Goal: Task Accomplishment & Management: Use online tool/utility

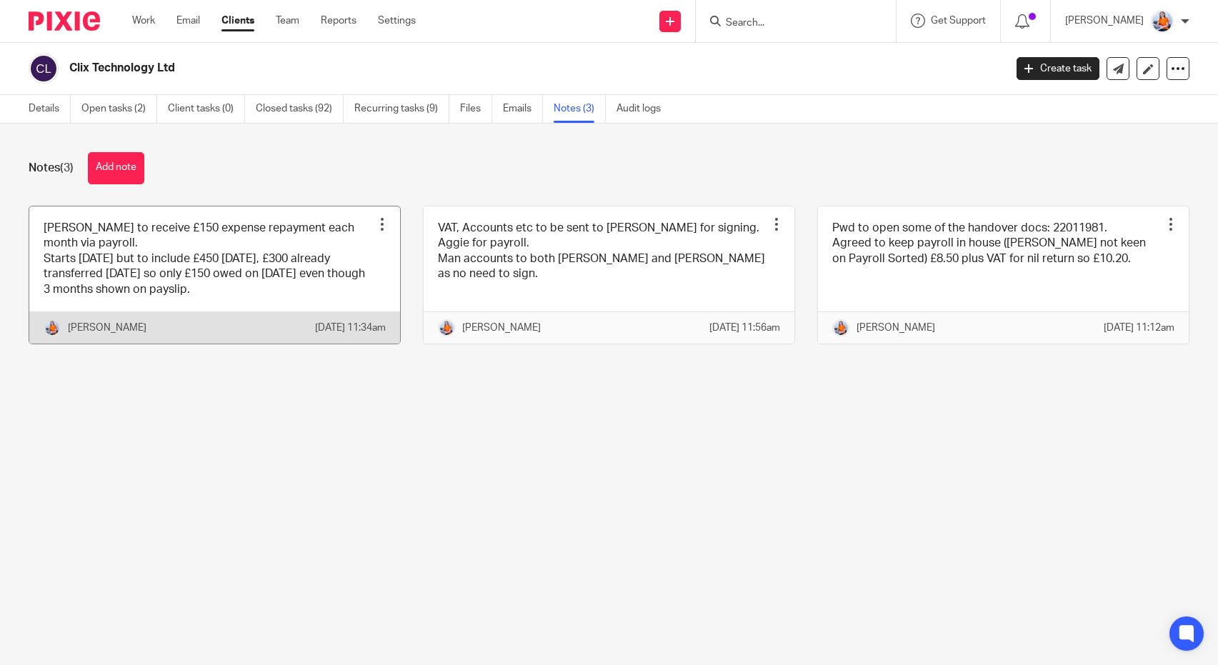
click at [207, 286] on link at bounding box center [214, 275] width 371 height 137
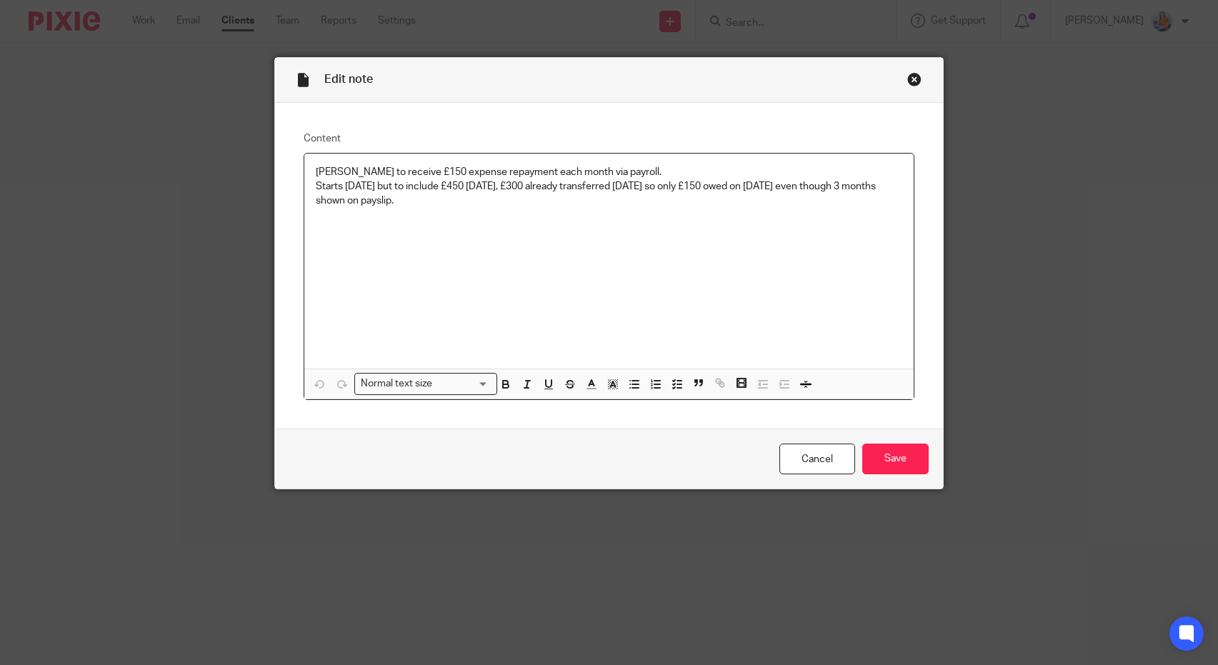
click at [421, 200] on p "Starts 31st July but to include £450 31st July, £300 already transferred 30th J…" at bounding box center [609, 193] width 587 height 29
drag, startPoint x: 432, startPoint y: 200, endPoint x: 242, endPoint y: 156, distance: 195.9
click at [242, 156] on div "Edit note Content Paul George to receive £150 expense repayment each month via …" at bounding box center [609, 332] width 1218 height 665
copy div "Paul George to receive £150 expense repayment each month via payroll. Starts 31…"
click at [810, 455] on link "Cancel" at bounding box center [818, 459] width 76 height 31
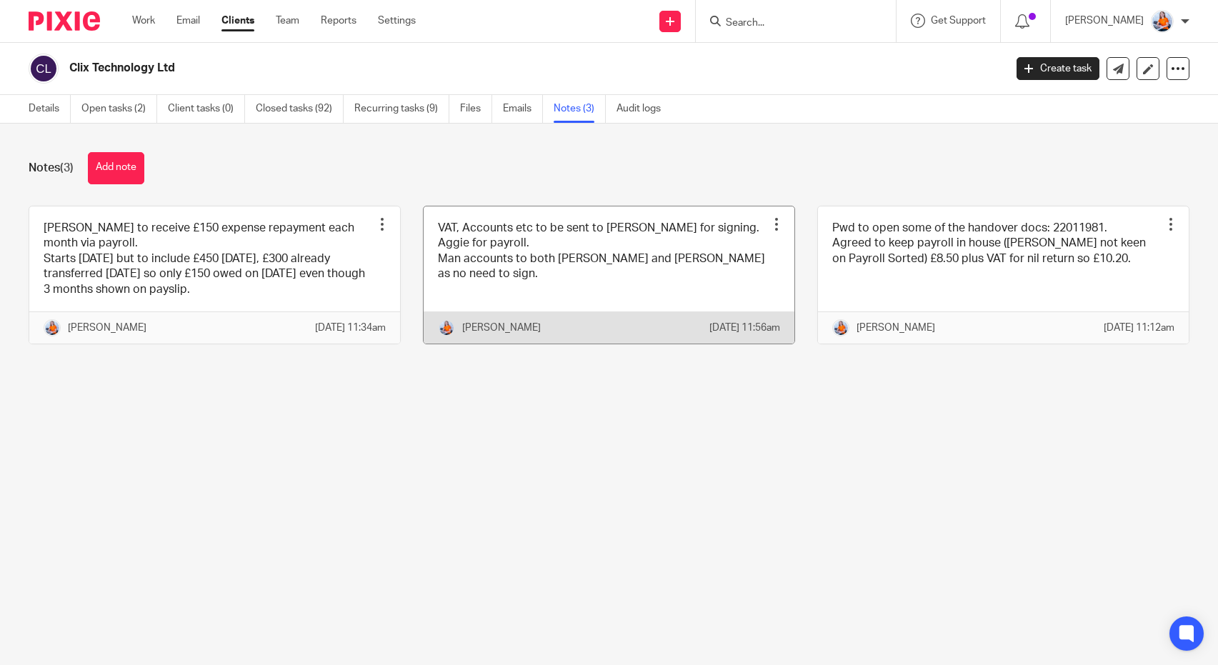
click at [600, 276] on link at bounding box center [609, 275] width 371 height 137
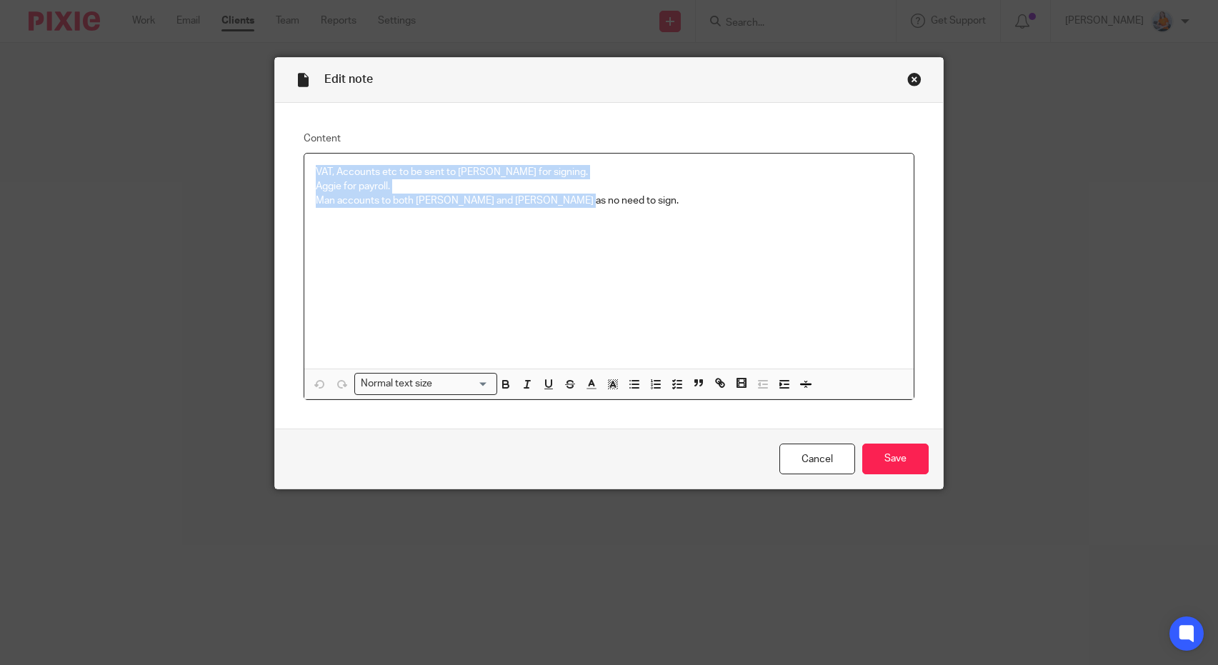
drag, startPoint x: 584, startPoint y: 203, endPoint x: 249, endPoint y: 104, distance: 349.3
click at [249, 104] on div "Edit note Content VAT, Accounts etc to be sent to Jon for signing. Aggie for pa…" at bounding box center [609, 332] width 1218 height 665
copy div "VAT, Accounts etc to be sent to Jon for signing. Aggie for payroll. Man account…"
click at [819, 461] on link "Cancel" at bounding box center [818, 459] width 76 height 31
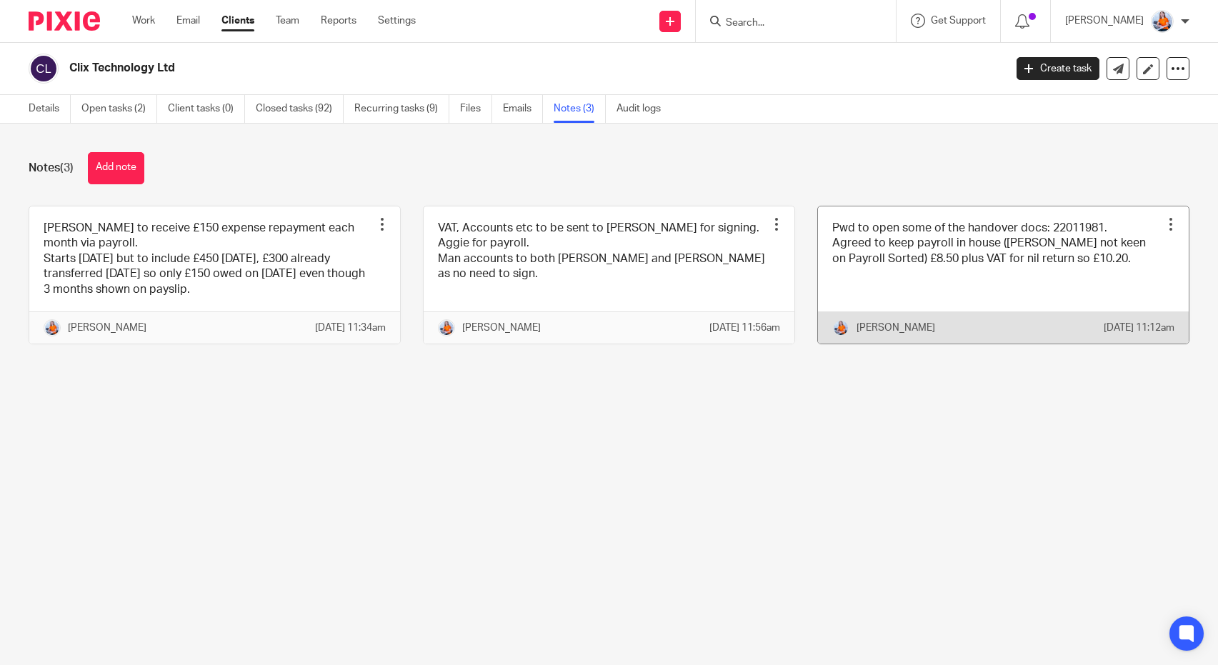
click at [945, 307] on link at bounding box center [1003, 275] width 371 height 137
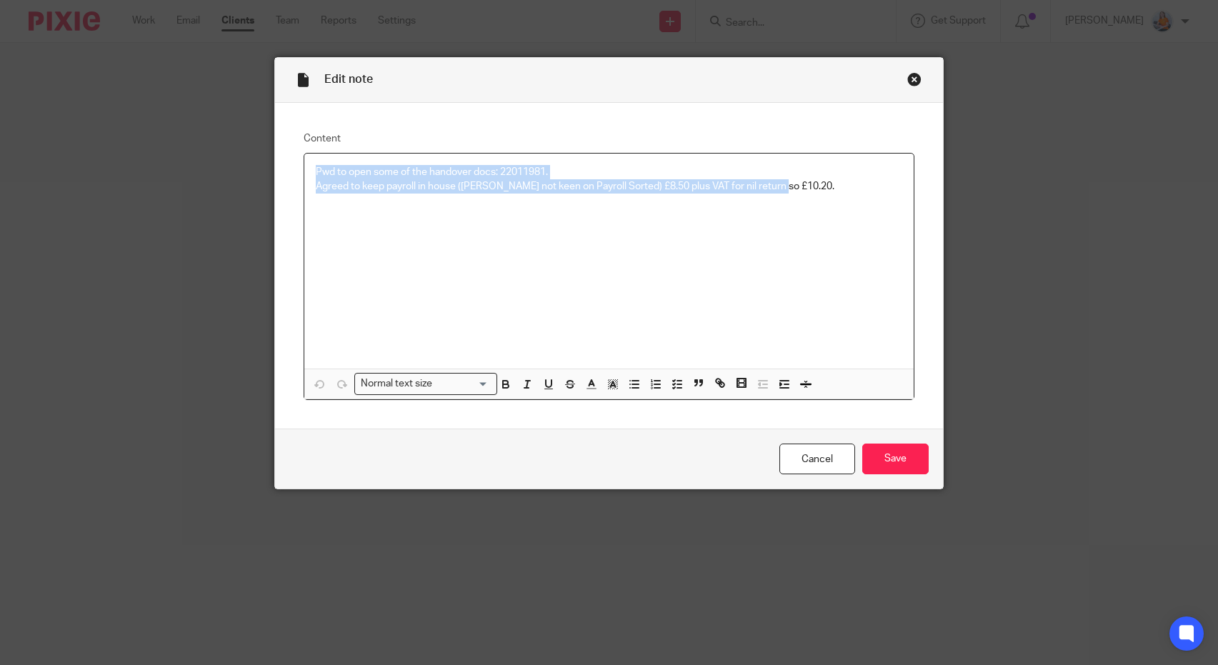
drag, startPoint x: 800, startPoint y: 200, endPoint x: 308, endPoint y: 151, distance: 494.1
click at [308, 151] on fieldset "Content Pwd to open some of the handover docs: 22011981. Agreed to keep payroll…" at bounding box center [610, 265] width 612 height 269
copy div "Pwd to open some of the handover docs: 22011981. Agreed to keep payroll in hous…"
click at [806, 453] on link "Cancel" at bounding box center [818, 459] width 76 height 31
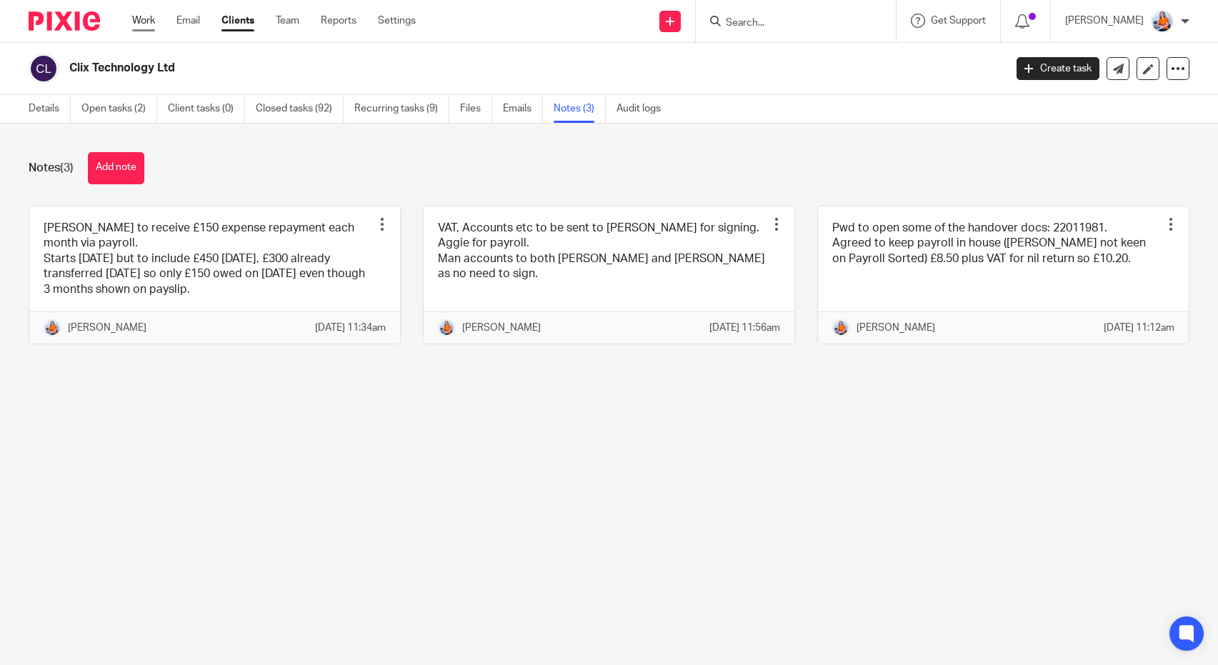
click at [133, 16] on link "Work" at bounding box center [143, 21] width 23 height 14
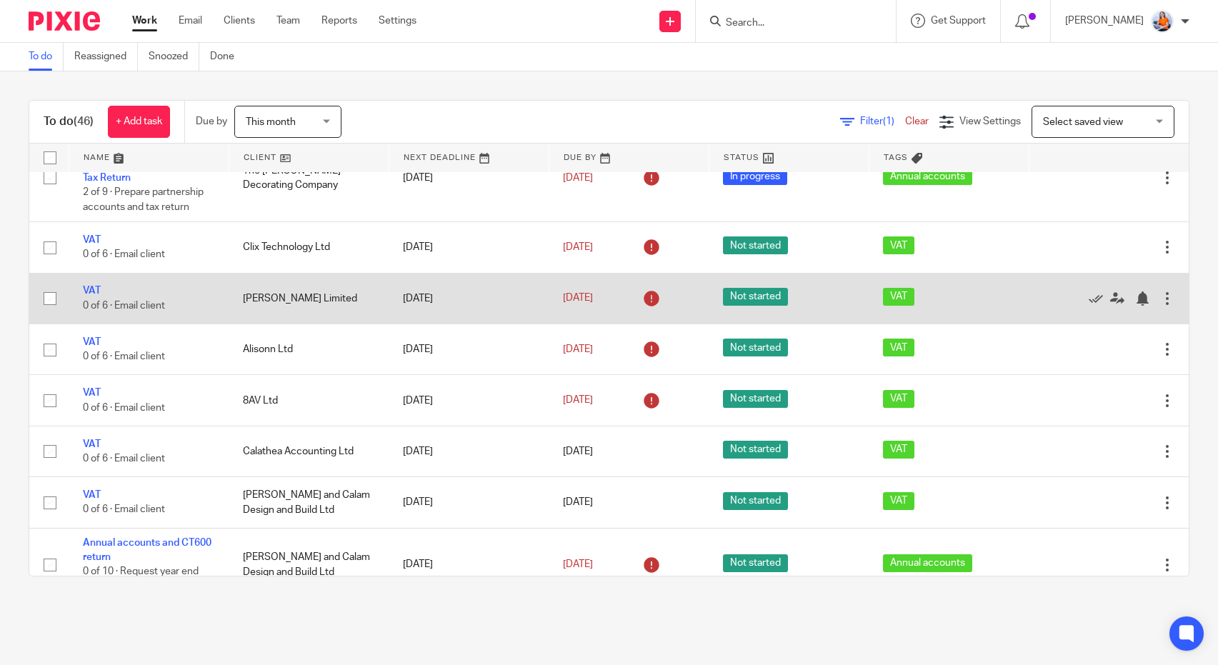
scroll to position [331, 0]
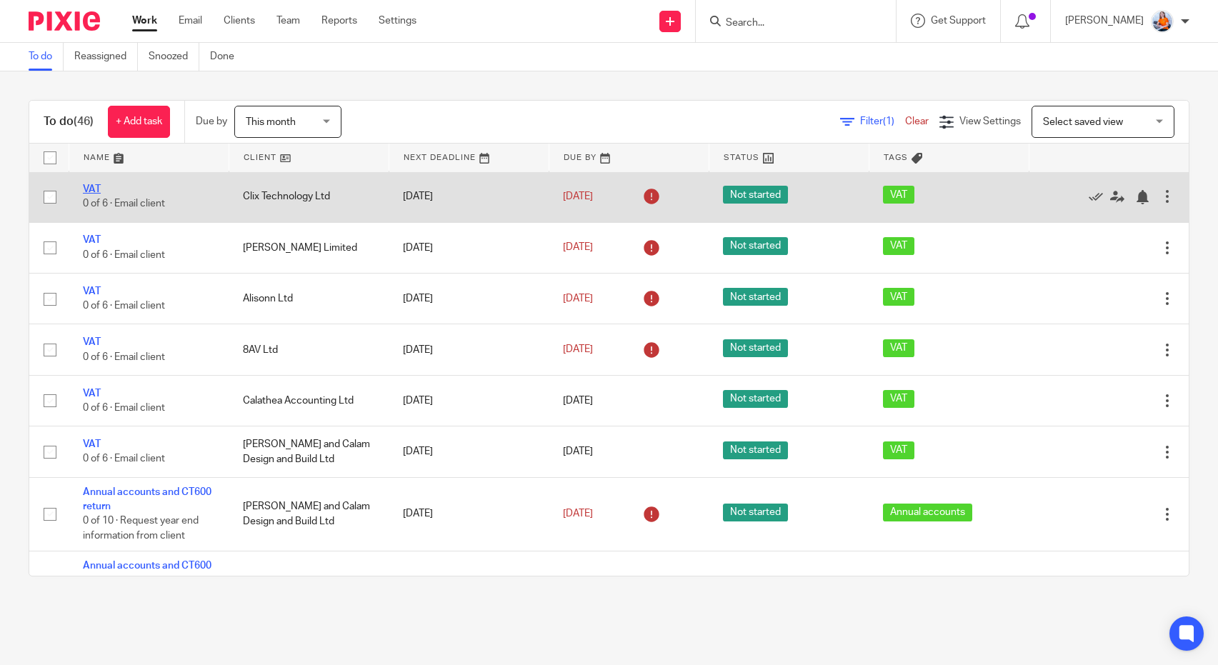
click at [89, 194] on link "VAT" at bounding box center [92, 189] width 18 height 10
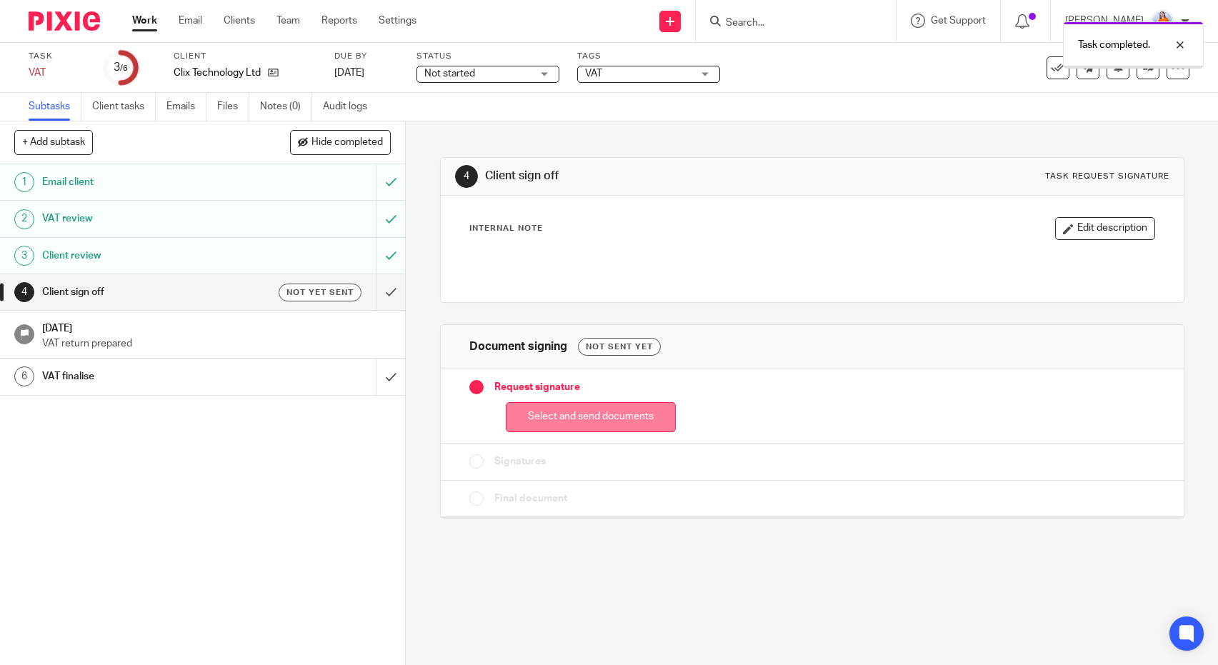
click at [529, 415] on button "Select and send documents" at bounding box center [591, 417] width 170 height 31
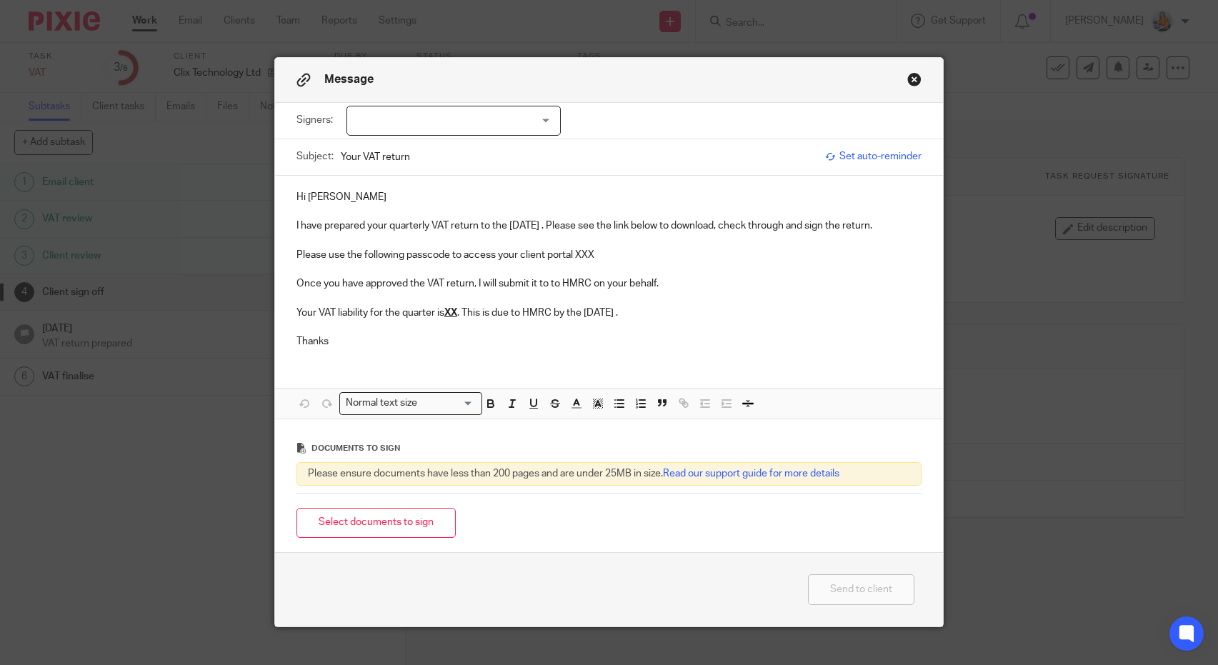
click at [910, 79] on button "Close modal" at bounding box center [914, 79] width 14 height 14
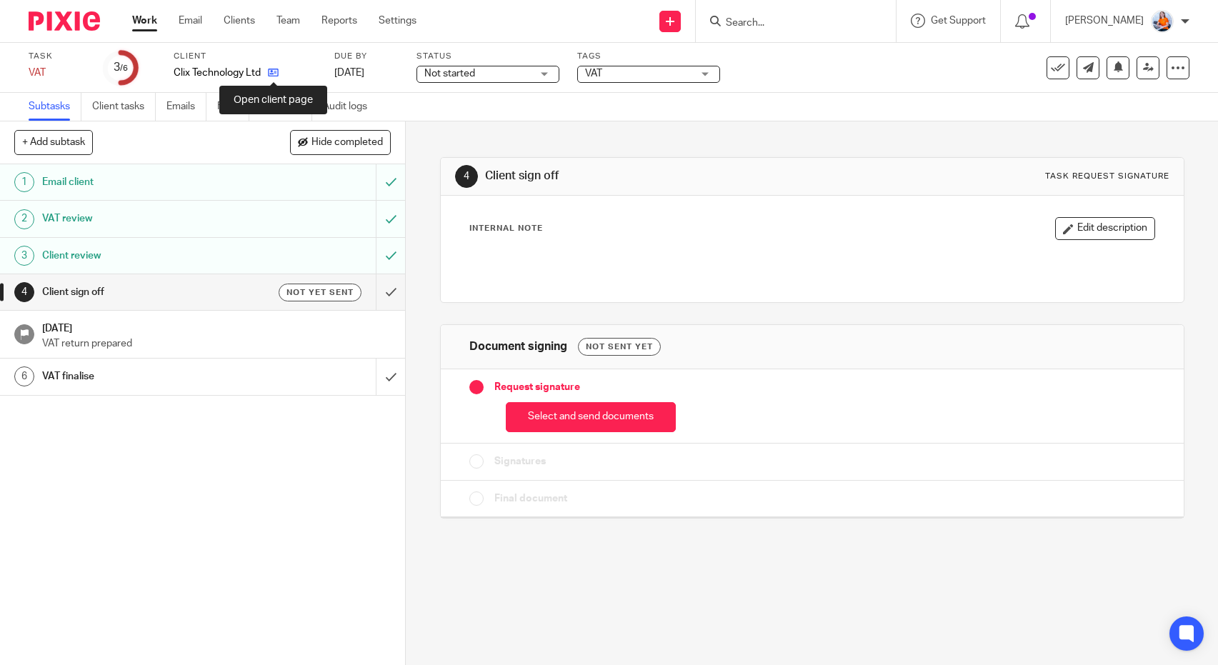
click at [277, 71] on icon at bounding box center [273, 72] width 11 height 11
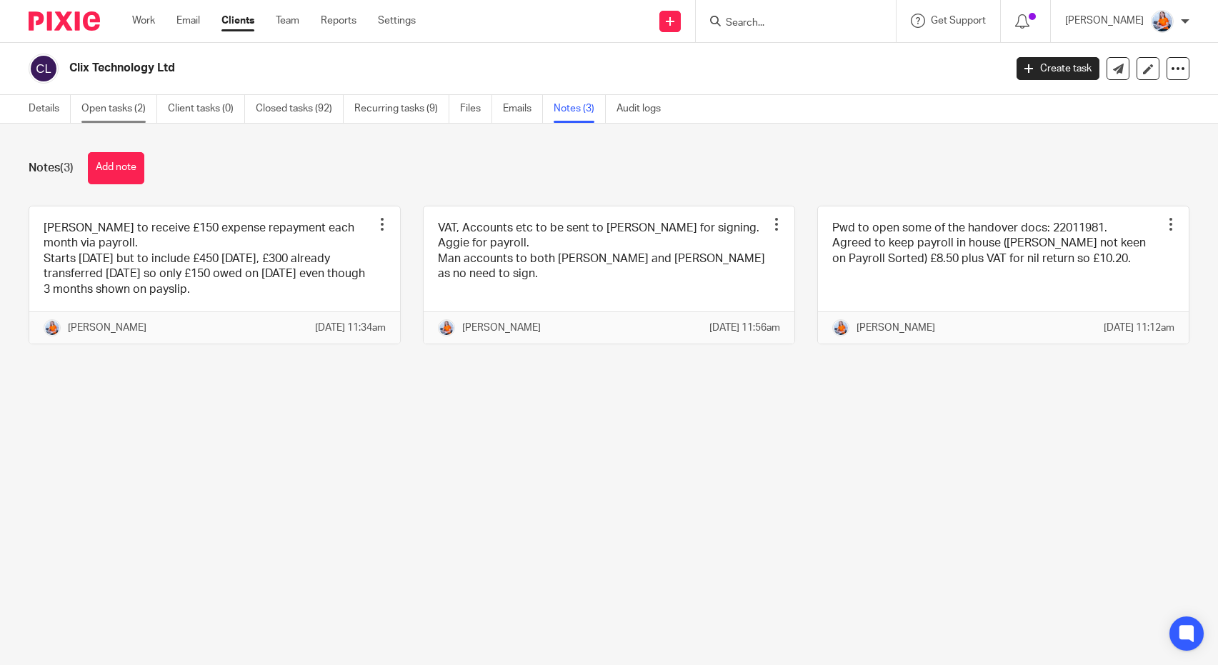
click at [121, 106] on link "Open tasks (2)" at bounding box center [119, 109] width 76 height 28
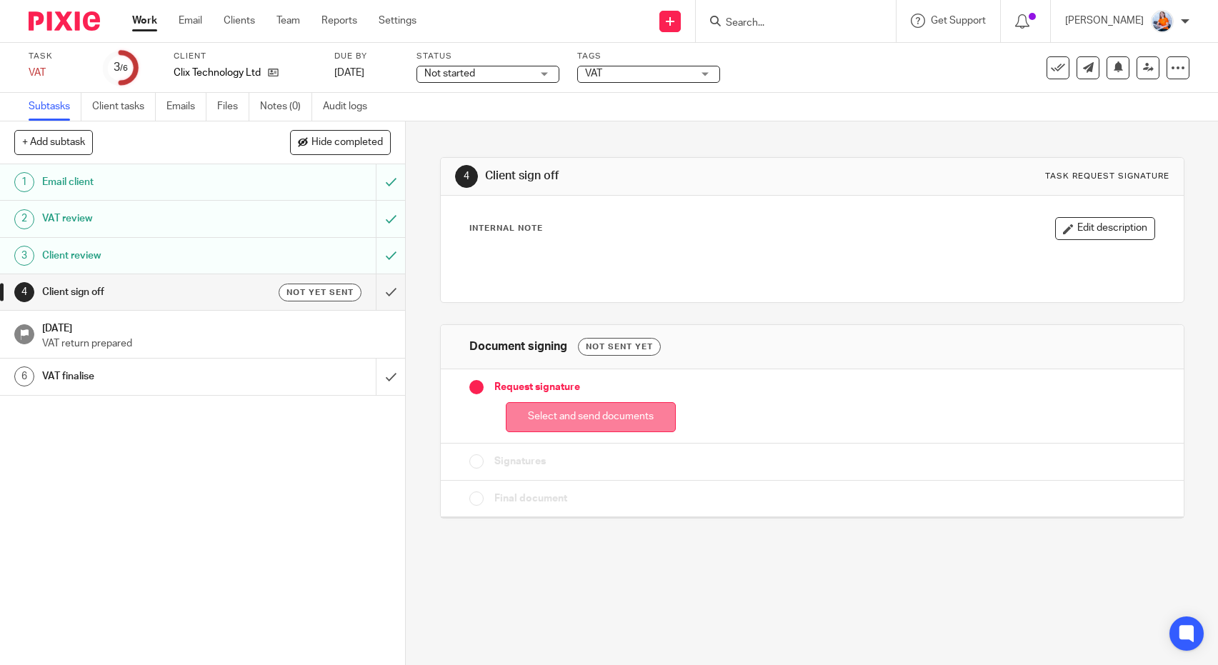
click at [609, 423] on button "Select and send documents" at bounding box center [591, 417] width 170 height 31
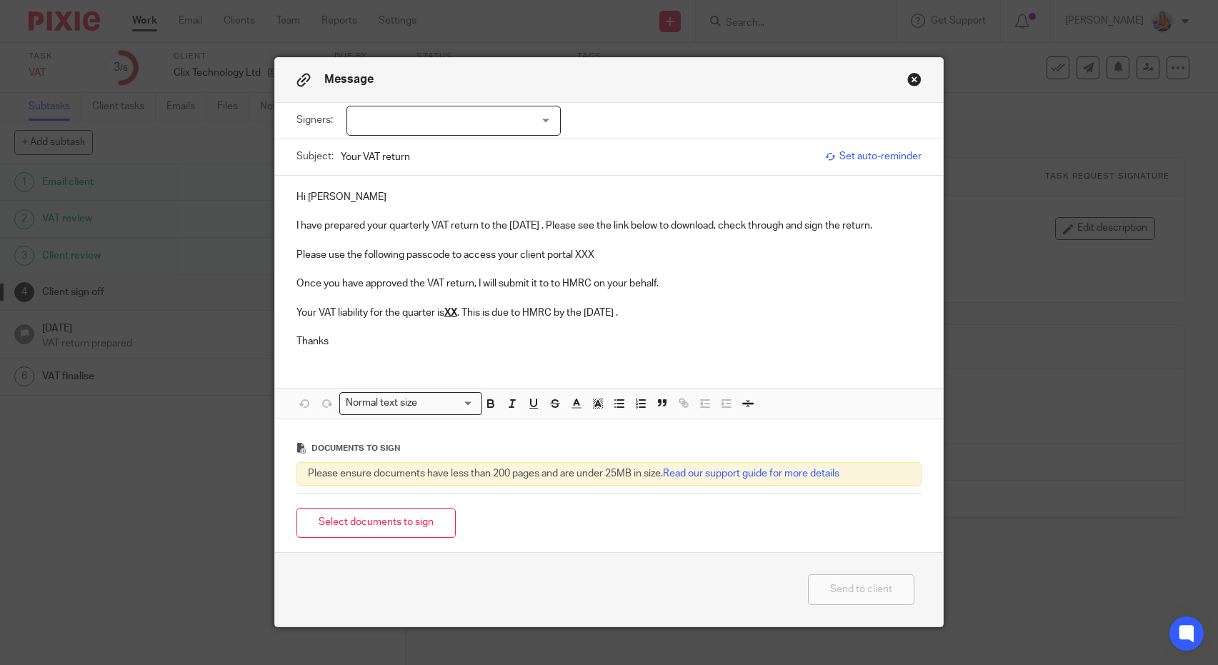
click at [433, 132] on div at bounding box center [454, 121] width 214 height 30
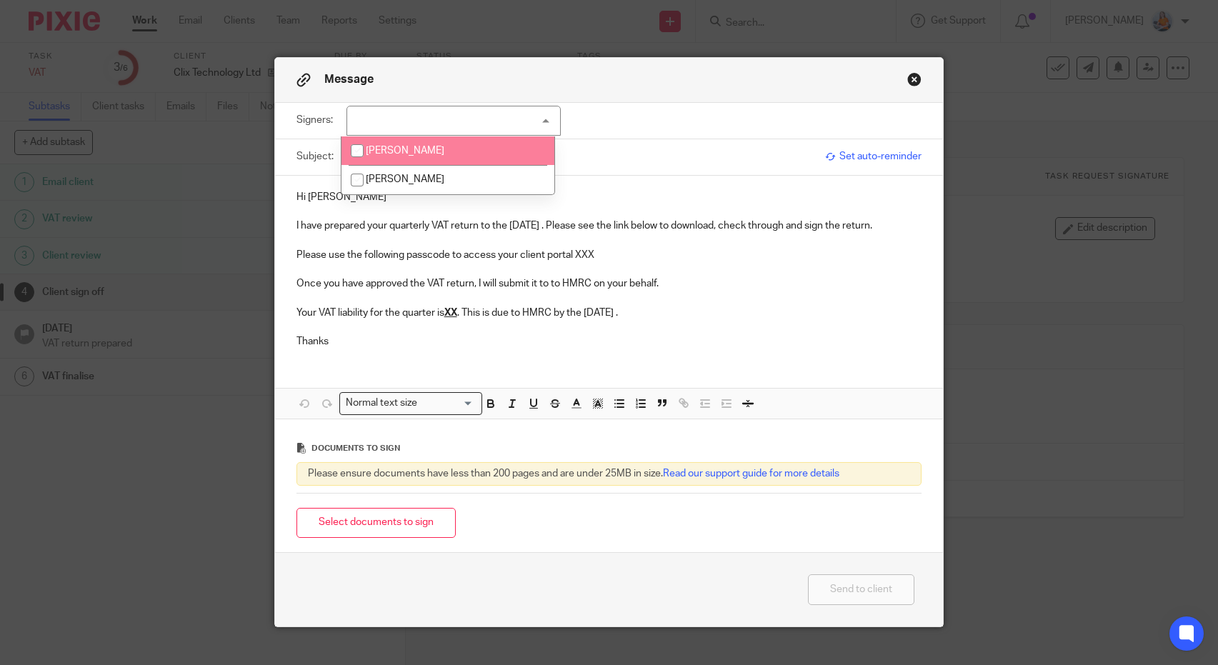
click at [434, 157] on li "Jon Chambers" at bounding box center [448, 150] width 213 height 29
checkbox input "true"
click at [612, 157] on input "Your VAT return" at bounding box center [580, 157] width 478 height 32
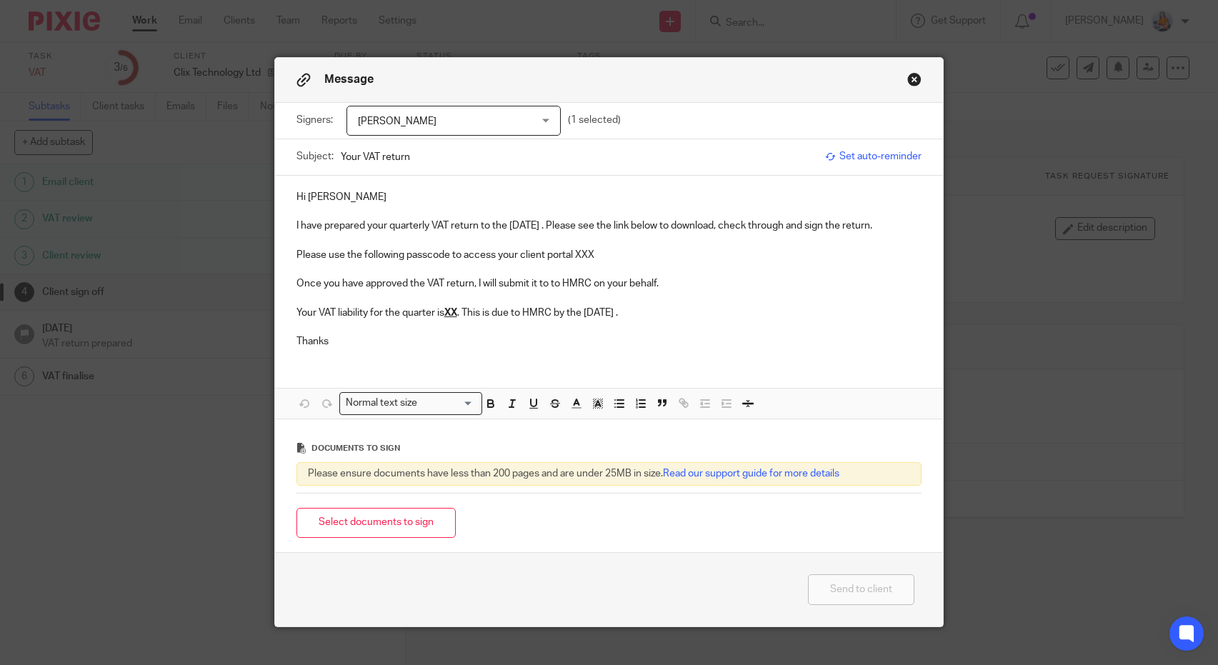
drag, startPoint x: 454, startPoint y: 158, endPoint x: 295, endPoint y: 145, distance: 159.1
click at [297, 145] on div "Subject: Your VAT return" at bounding box center [558, 157] width 522 height 36
type input "Clix VAT Report to 31st Aug 25"
click at [529, 245] on p at bounding box center [610, 240] width 626 height 14
drag, startPoint x: 560, startPoint y: 227, endPoint x: 392, endPoint y: 223, distance: 168.7
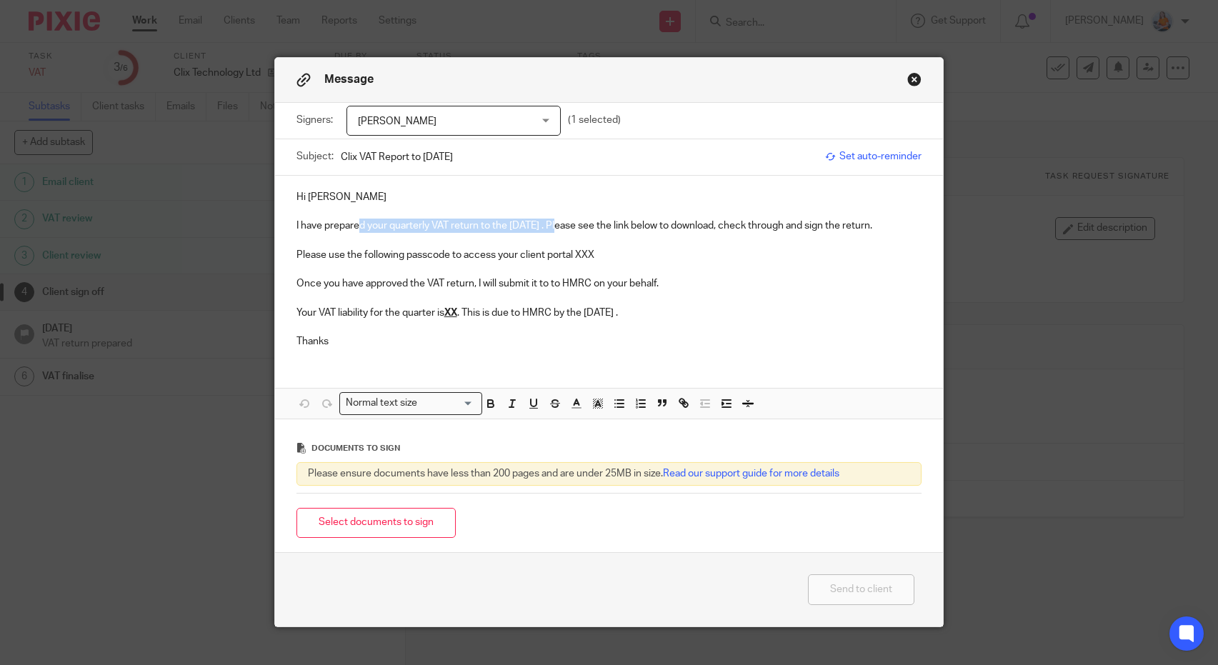
click at [391, 223] on p "I have prepared your quarterly VAT return to the 31/08/2024 . Please see the li…" at bounding box center [610, 226] width 626 height 14
click at [607, 261] on p "Please use the following passcode to access your client portal XXX" at bounding box center [610, 255] width 626 height 14
click at [650, 254] on p "Please use the following passcode to access your client portal XXX" at bounding box center [610, 255] width 626 height 14
drag, startPoint x: 655, startPoint y: 309, endPoint x: 555, endPoint y: 314, distance: 100.2
click at [555, 314] on p "Your VAT liability for the quarter is XX . This is due to HMRC by the 7 Oct 202…" at bounding box center [610, 313] width 626 height 14
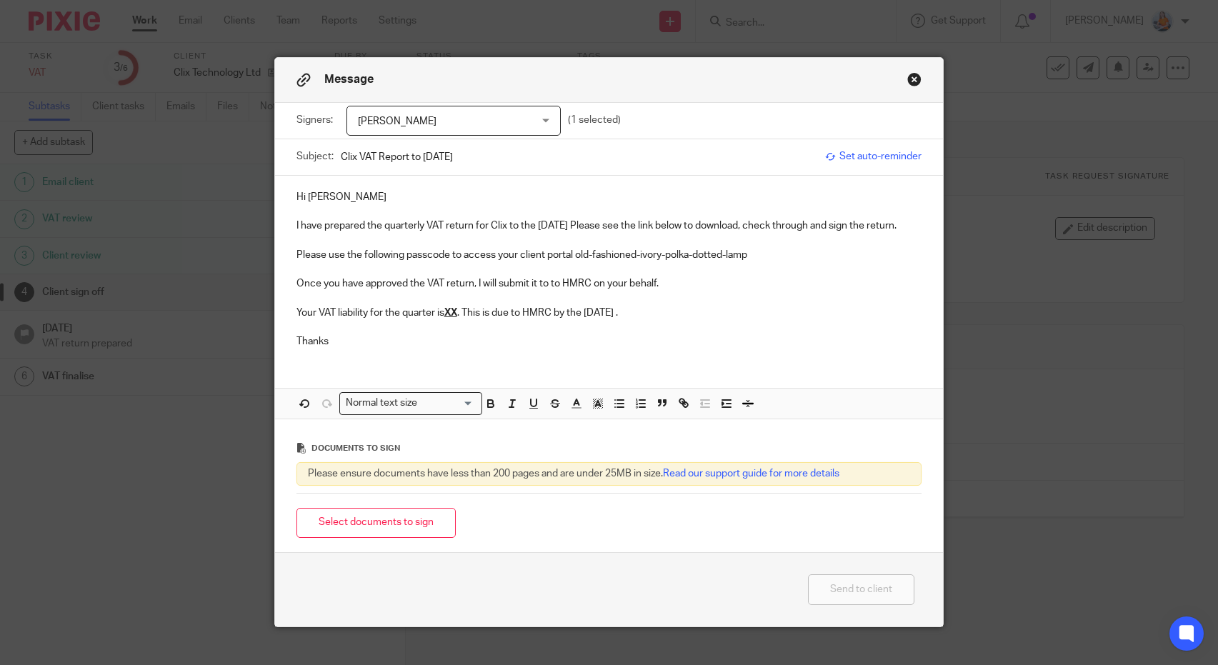
click at [643, 313] on p "Your VAT liability for the quarter is XX . This is due to HMRC by the 7 Oct 202…" at bounding box center [610, 313] width 626 height 14
click at [455, 315] on u "XX" at bounding box center [450, 313] width 13 height 10
drag, startPoint x: 694, startPoint y: 321, endPoint x: 626, endPoint y: 313, distance: 68.3
click at [626, 313] on div "Hi Jon I have prepared the quarterly VAT return for Clix to the 31st Aug. Pleas…" at bounding box center [609, 268] width 669 height 184
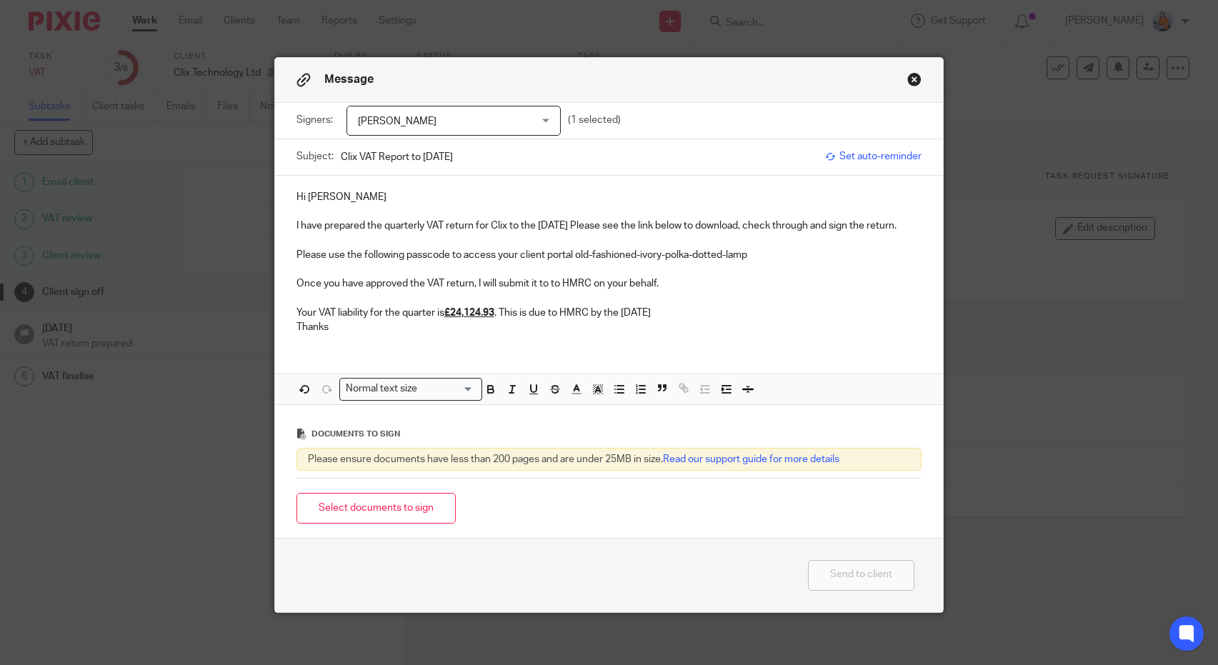
click at [688, 317] on p "Your VAT liability for the quarter is £24,124.93 . This is due to HMRC by the 7…" at bounding box center [610, 313] width 626 height 14
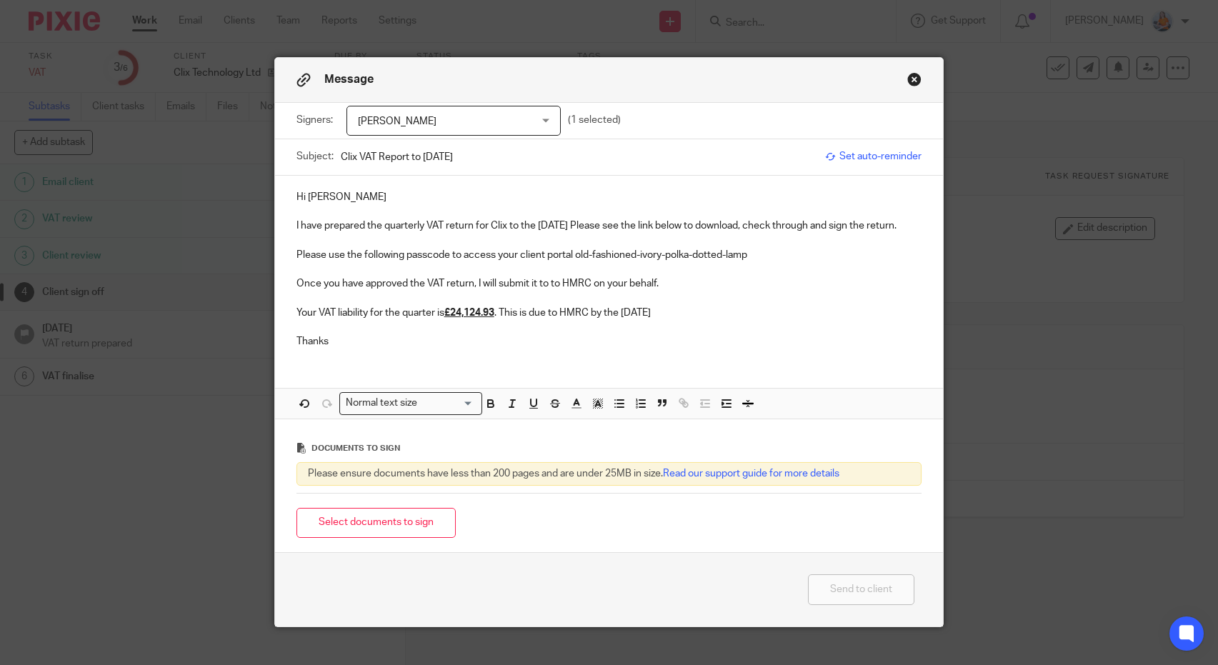
click at [289, 227] on div "Hi Jon I have prepared the quarterly VAT return for Clix to the 31st Aug. Pleas…" at bounding box center [609, 268] width 669 height 184
click at [364, 201] on p "Hi Jon" at bounding box center [610, 197] width 626 height 14
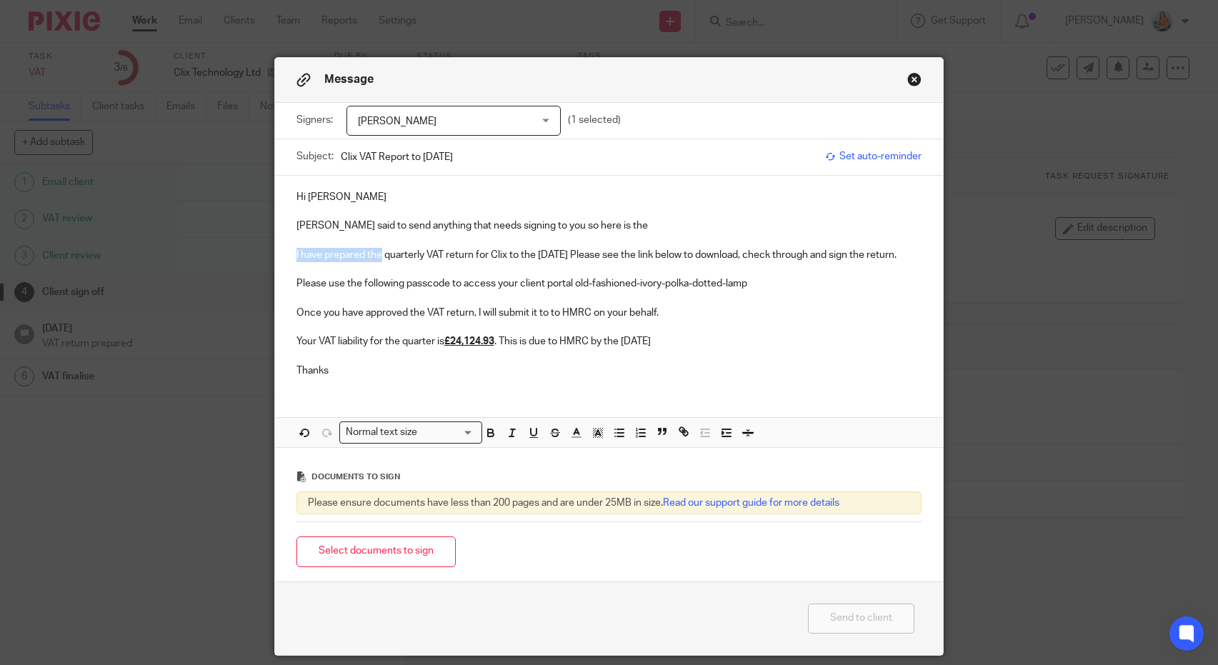
drag, startPoint x: 375, startPoint y: 257, endPoint x: 279, endPoint y: 252, distance: 95.9
click at [279, 252] on div "Hi Jon Paul said to send anything that needs signing to you so here is the I ha…" at bounding box center [609, 282] width 669 height 213
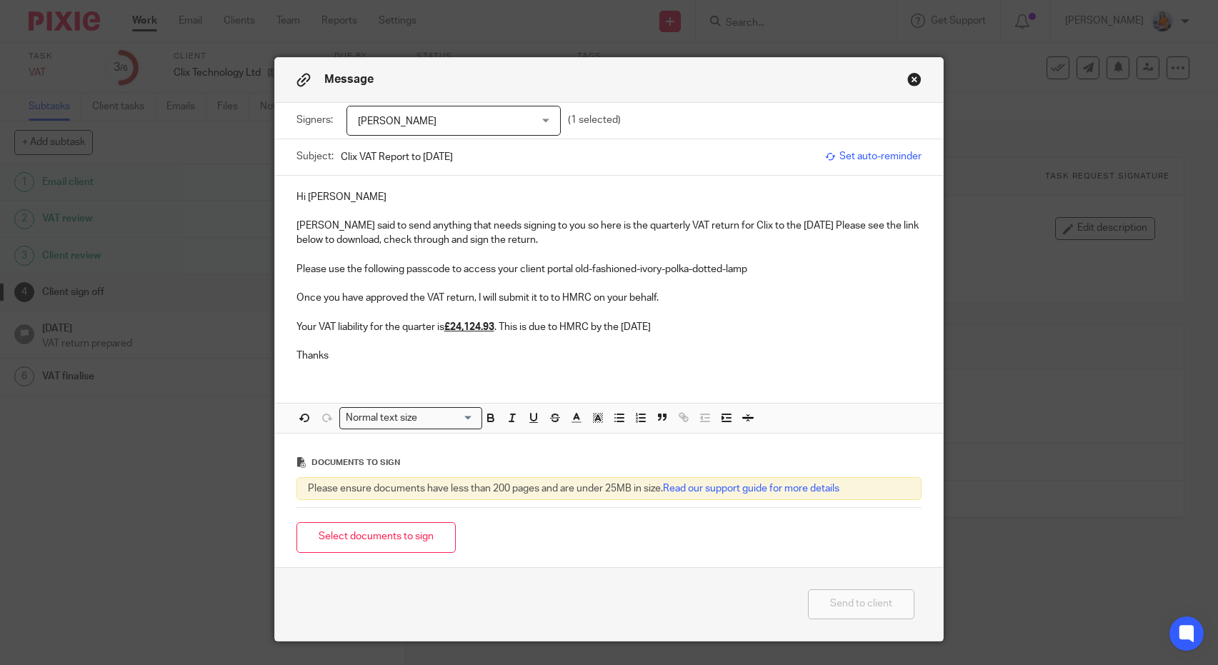
click at [524, 228] on p "Paul said to send anything that needs signing to you so here is the quarterly V…" at bounding box center [610, 233] width 626 height 29
click at [387, 542] on button "Select documents to sign" at bounding box center [376, 537] width 159 height 31
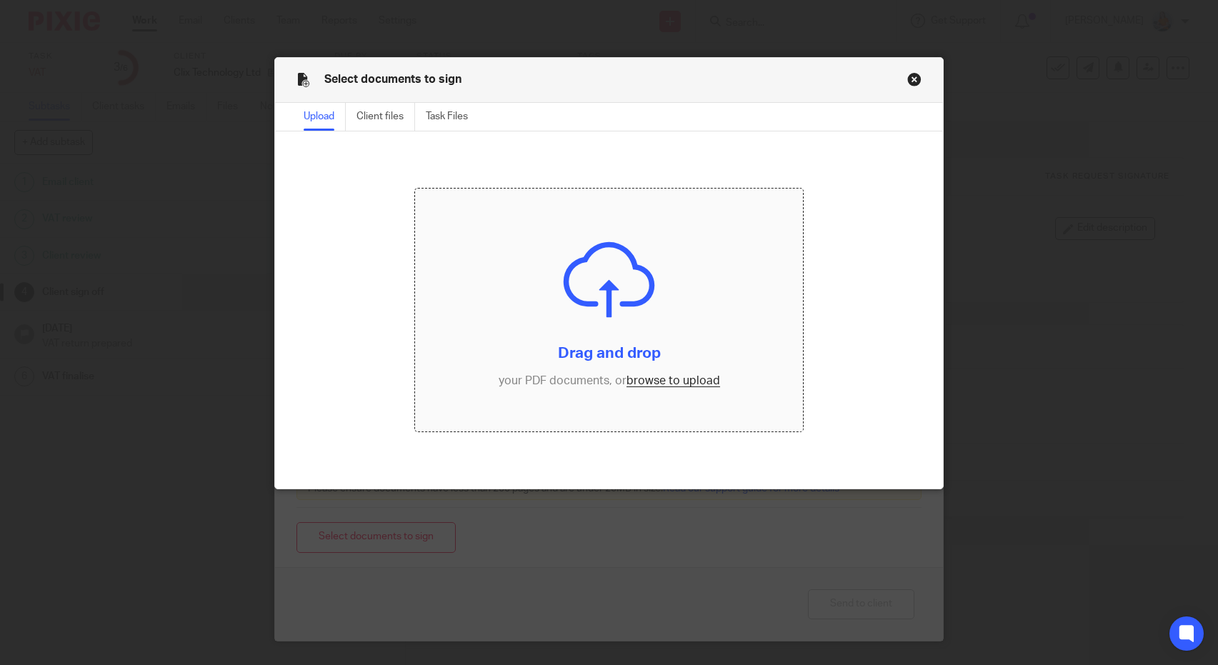
click at [669, 380] on input "file" at bounding box center [609, 310] width 389 height 243
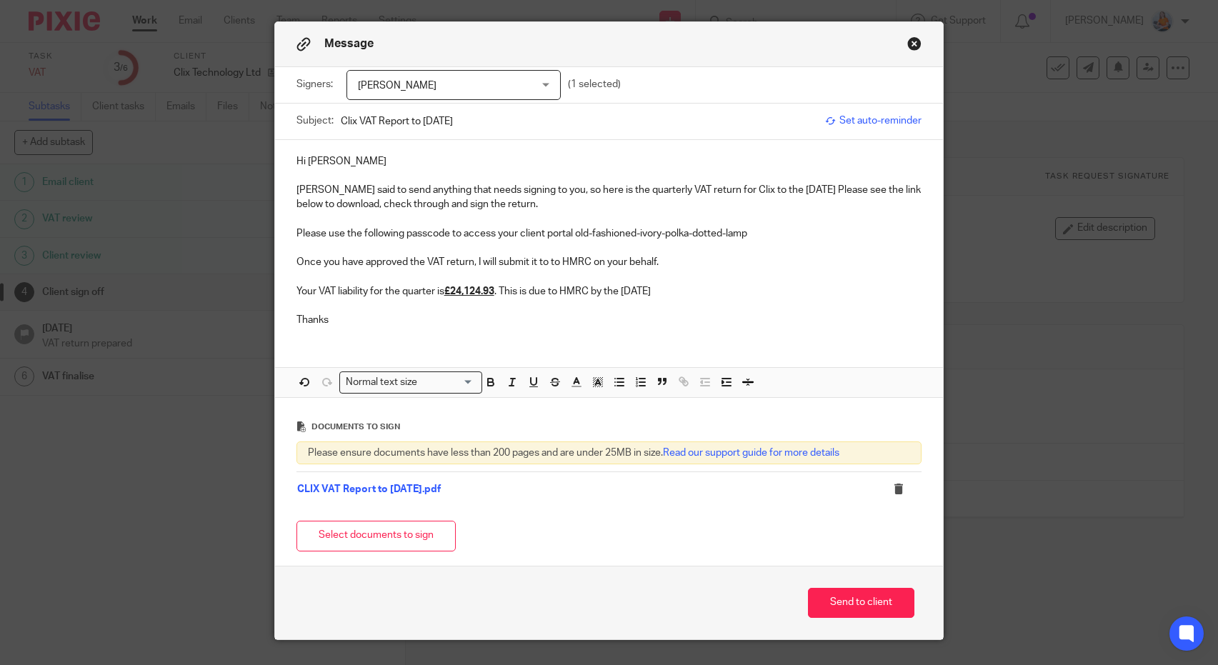
scroll to position [38, 0]
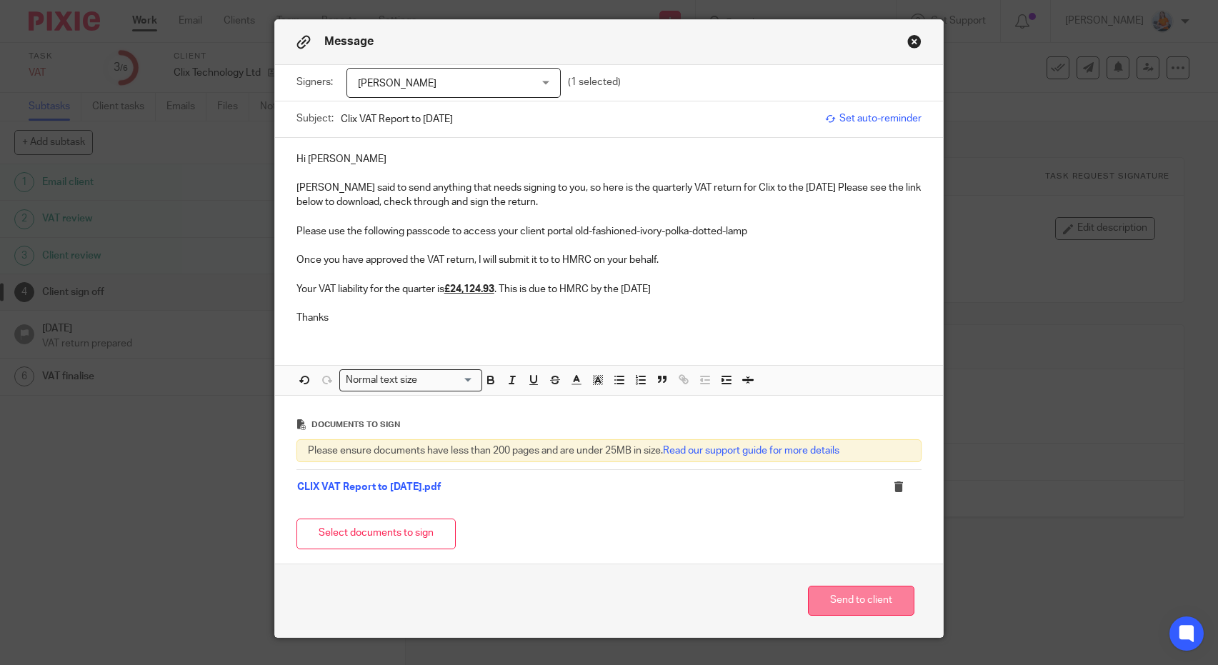
click at [840, 604] on button "Send to client" at bounding box center [861, 601] width 106 height 31
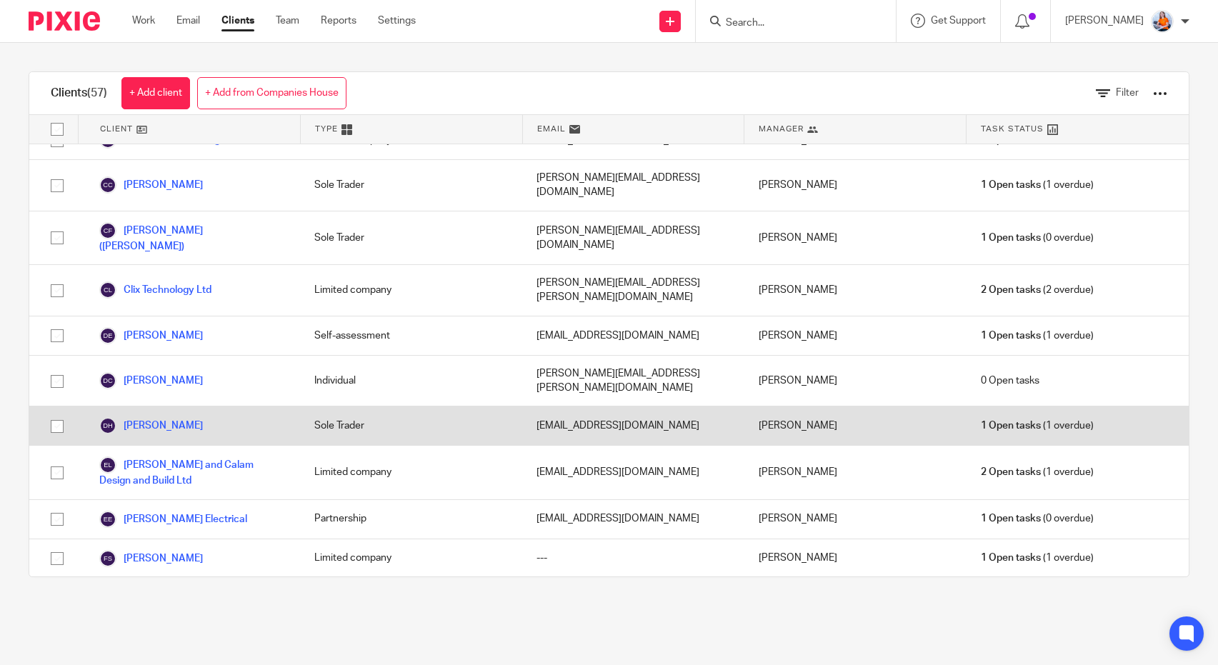
scroll to position [362, 0]
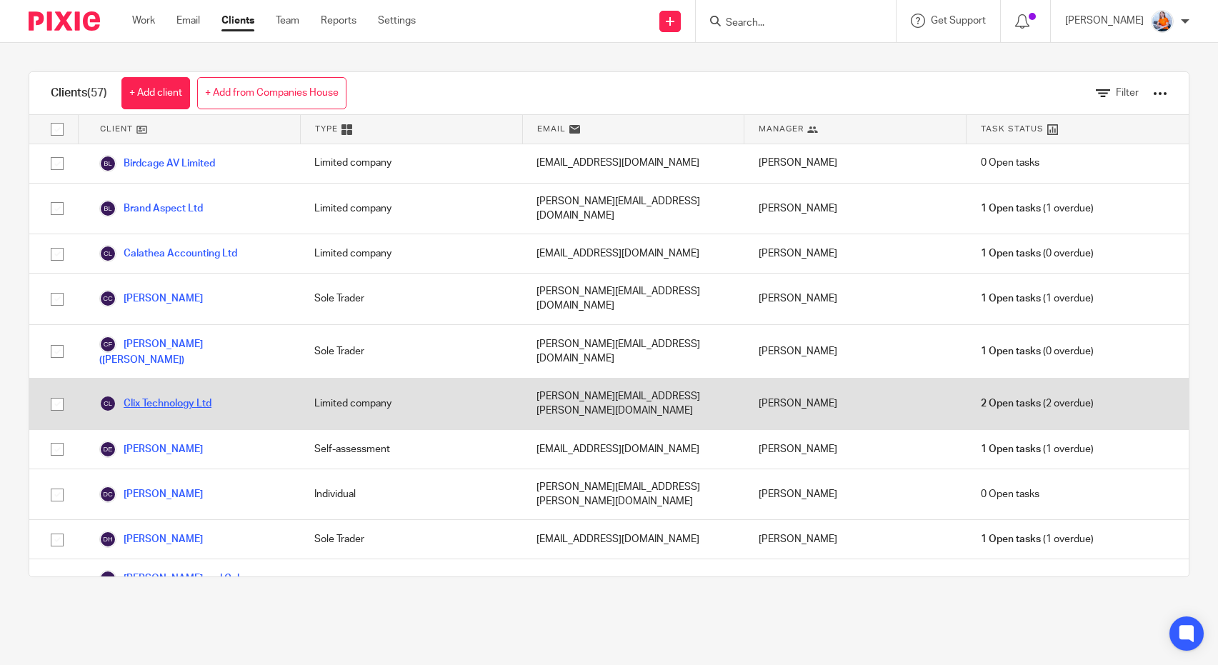
click at [165, 395] on link "Clix Technology Ltd" at bounding box center [155, 403] width 112 height 17
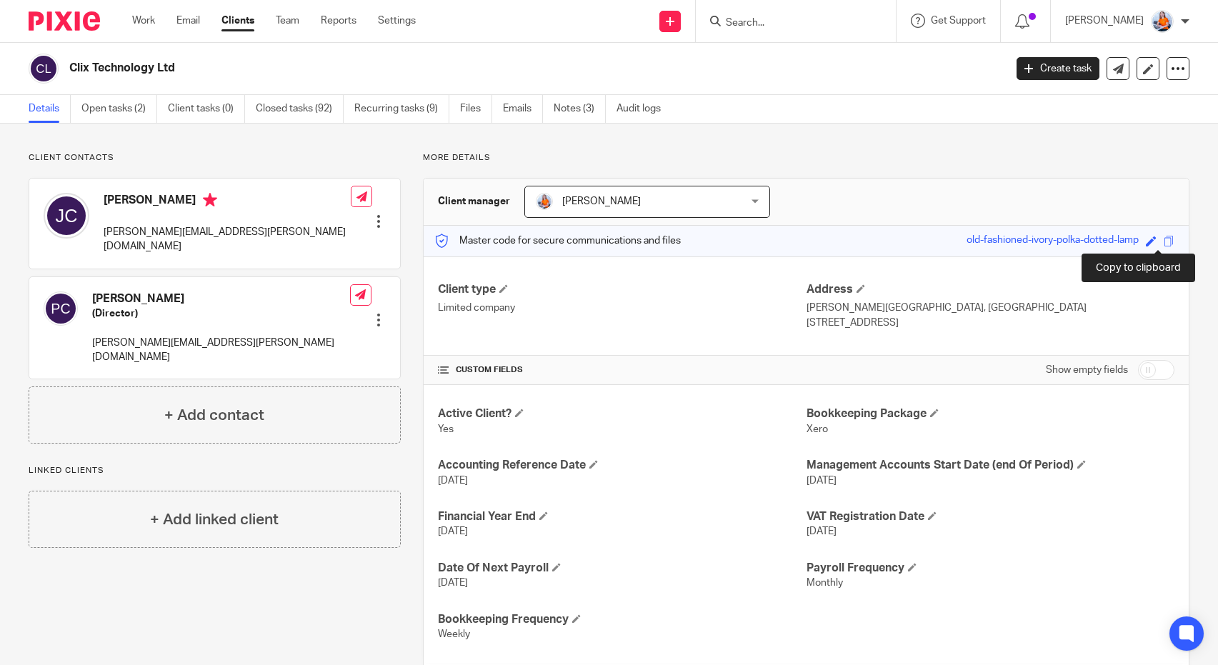
click at [1164, 240] on span at bounding box center [1169, 241] width 11 height 11
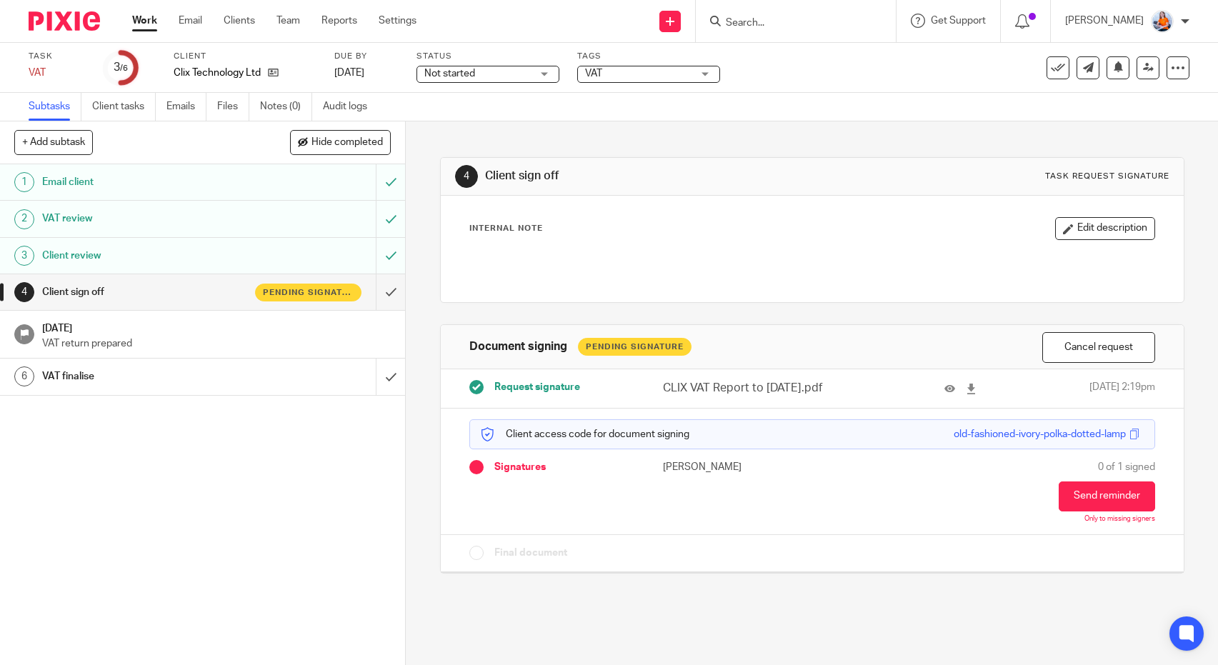
click at [141, 19] on link "Work" at bounding box center [144, 21] width 25 height 14
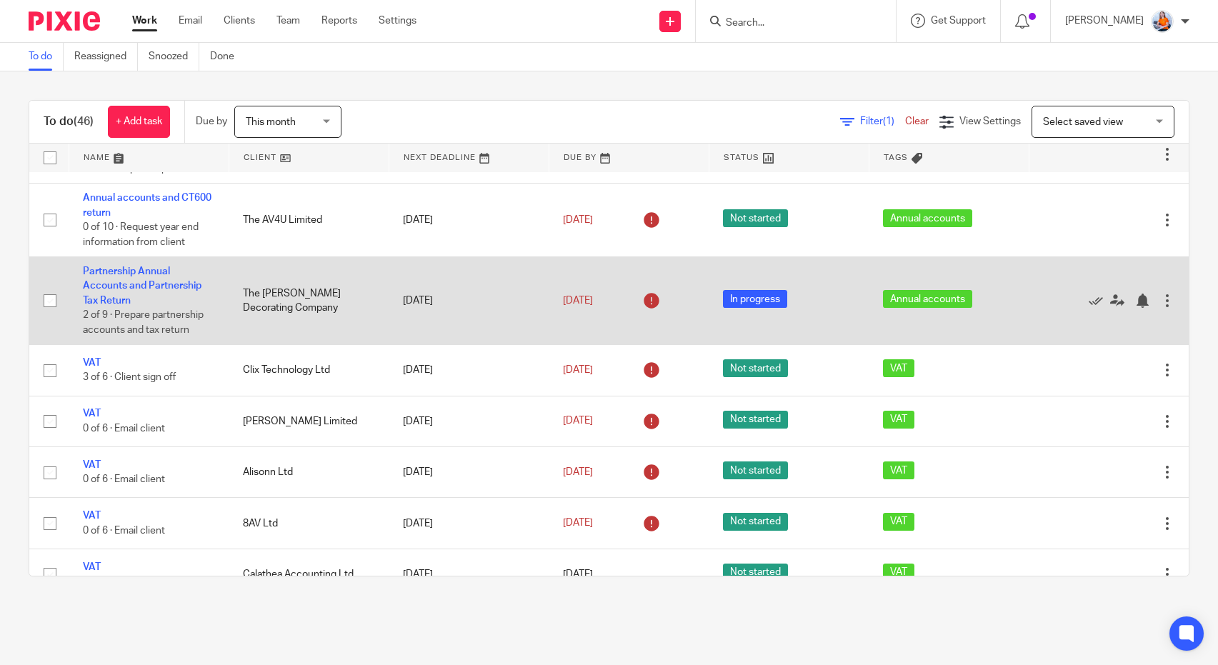
scroll to position [245, 0]
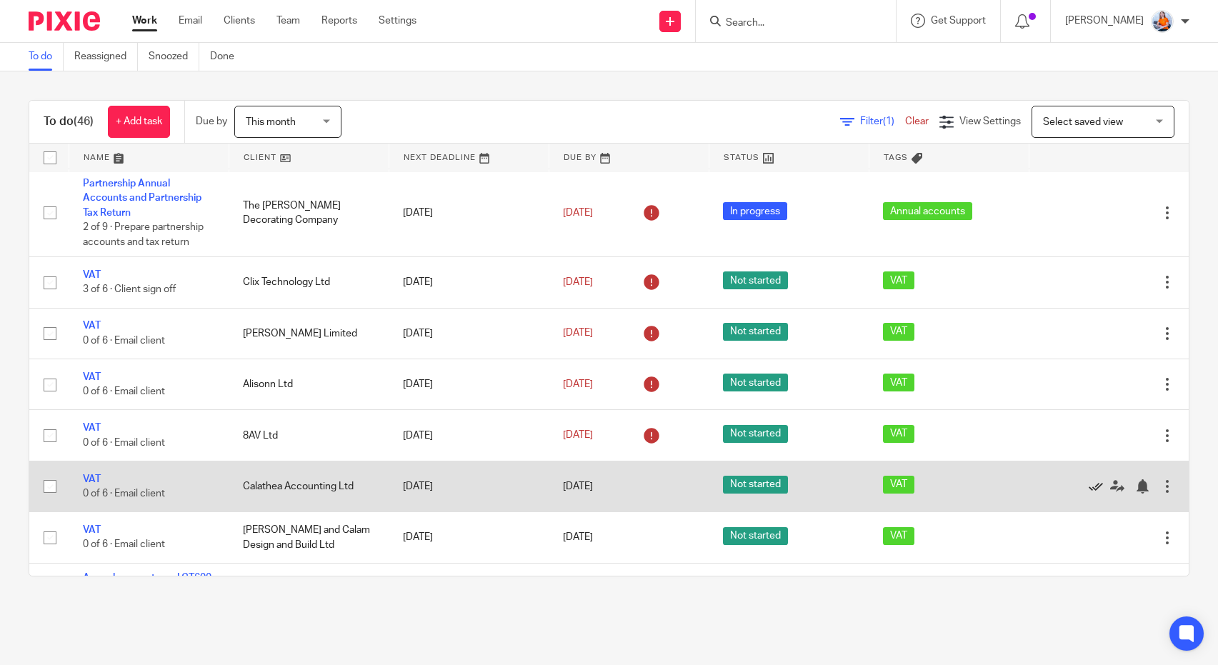
click at [1089, 493] on icon at bounding box center [1096, 486] width 14 height 14
